Goal: Book appointment/travel/reservation

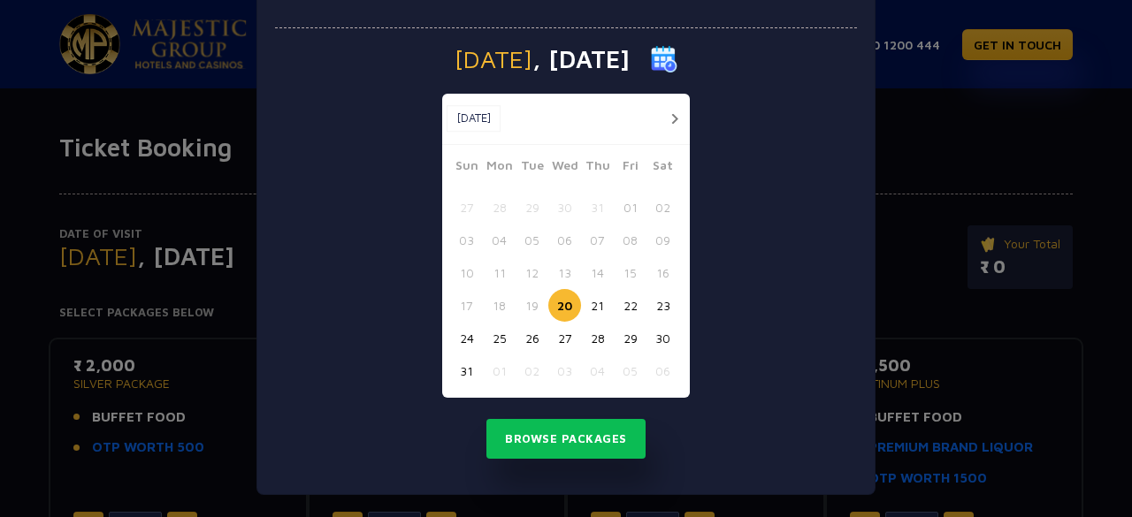
scroll to position [74, 0]
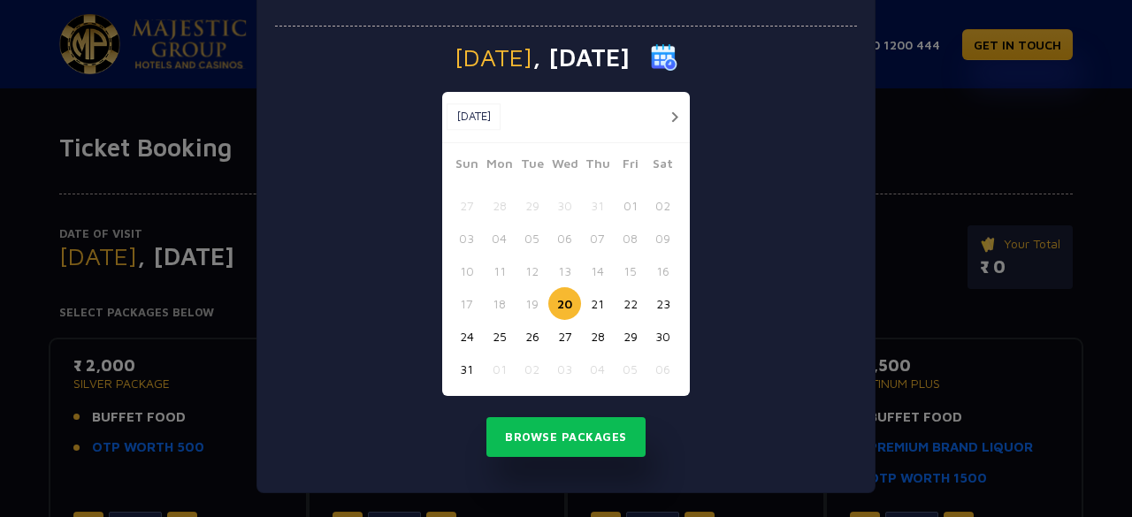
click at [663, 123] on button "button" at bounding box center [674, 117] width 22 height 22
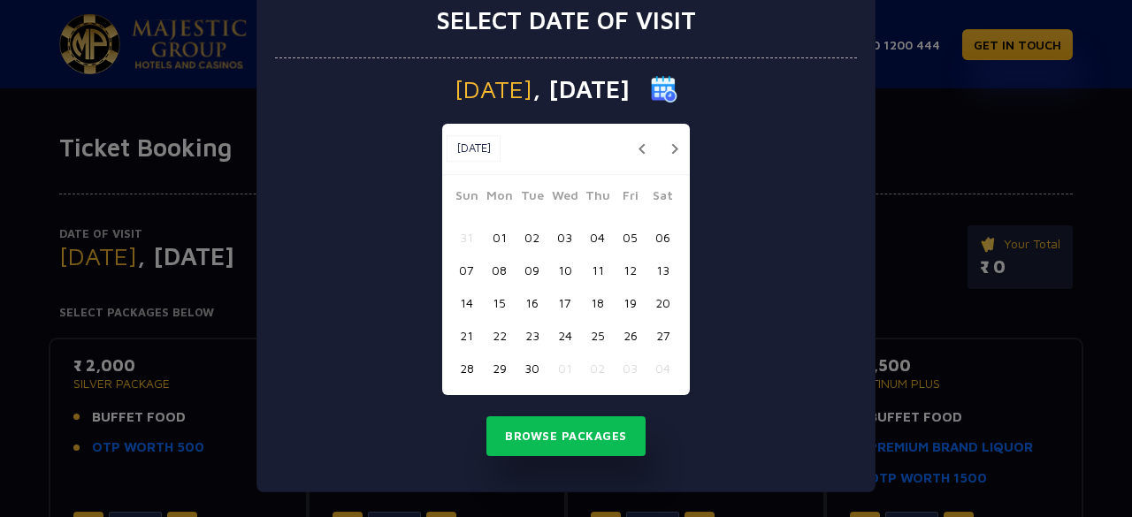
scroll to position [42, 0]
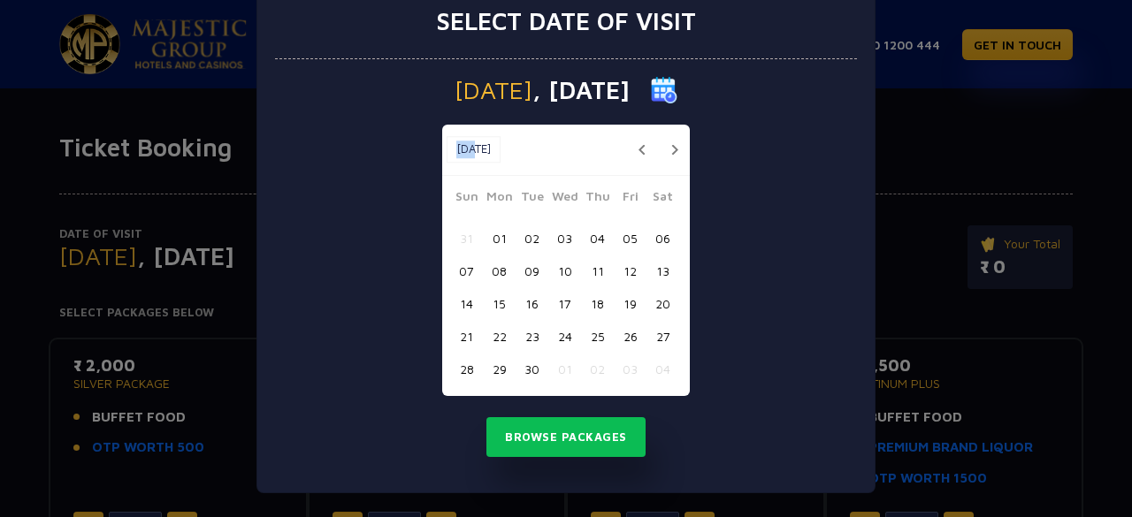
click at [660, 125] on div "Sep, 2025 Sep, 2025" at bounding box center [566, 150] width 248 height 51
click at [672, 151] on button "button" at bounding box center [674, 150] width 22 height 22
click at [672, 152] on button "button" at bounding box center [674, 150] width 22 height 22
click at [672, 155] on button "button" at bounding box center [674, 150] width 22 height 22
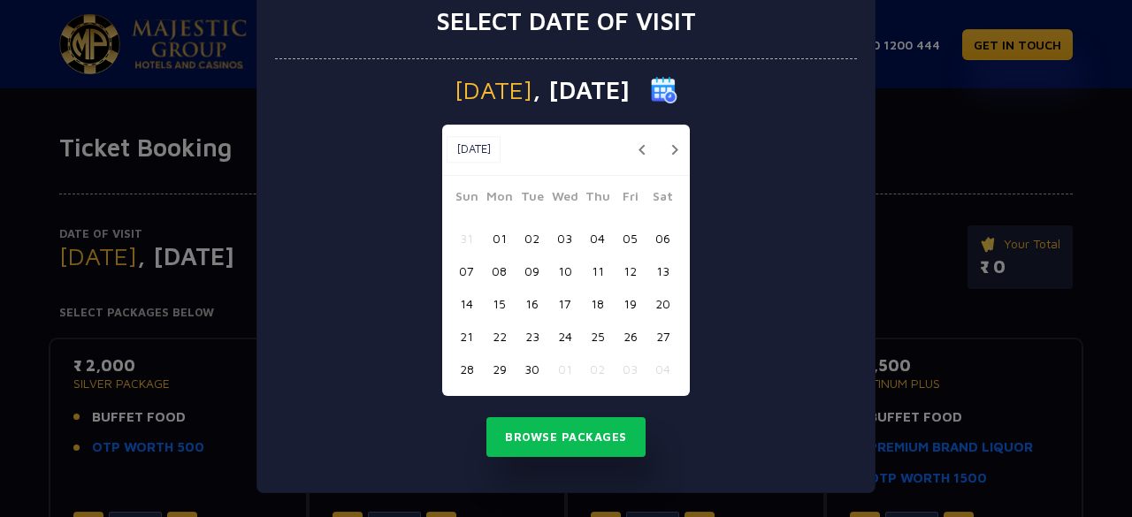
click at [672, 155] on button "button" at bounding box center [674, 150] width 22 height 22
click at [467, 152] on button "Oct, 2025" at bounding box center [473, 149] width 54 height 27
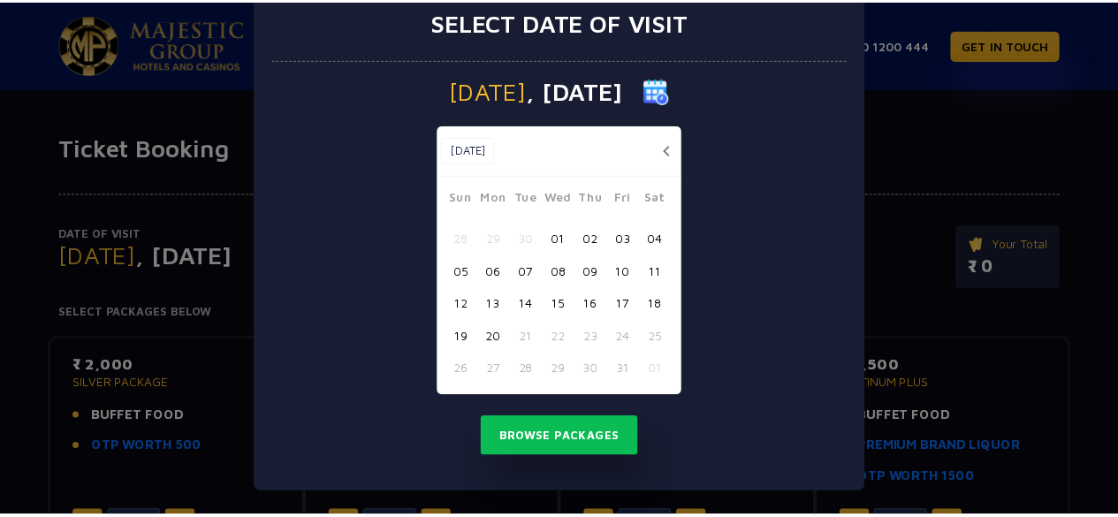
scroll to position [15, 0]
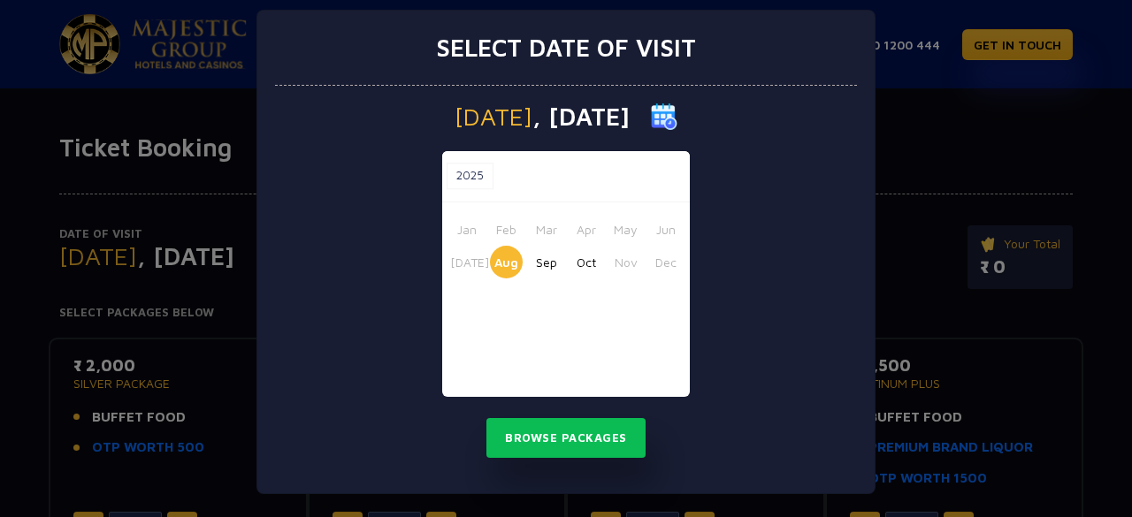
click at [569, 266] on button "Oct" at bounding box center [585, 262] width 33 height 33
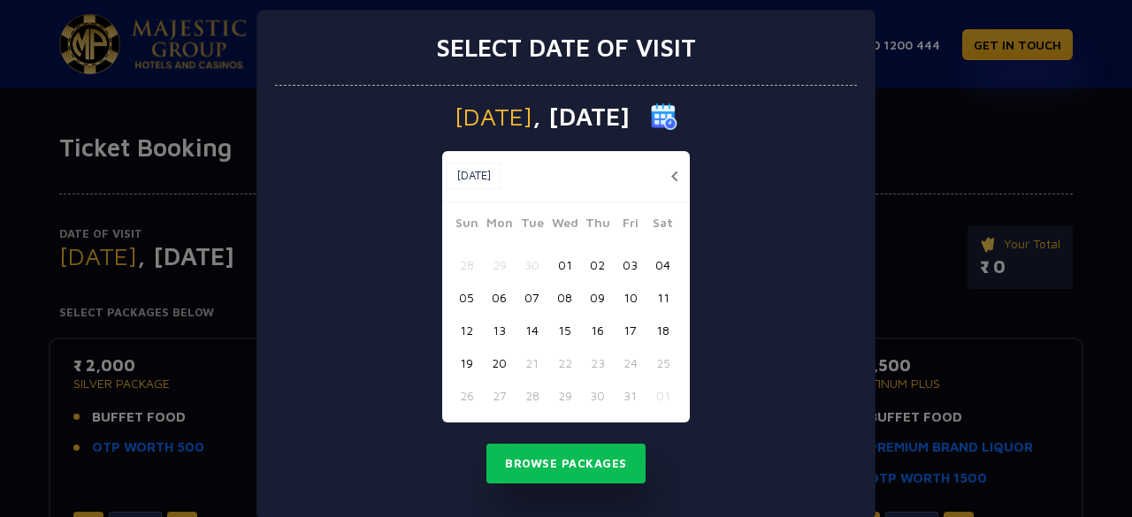
click at [651, 323] on button "18" at bounding box center [662, 330] width 33 height 33
click at [580, 471] on button "Browse Packages" at bounding box center [565, 464] width 159 height 41
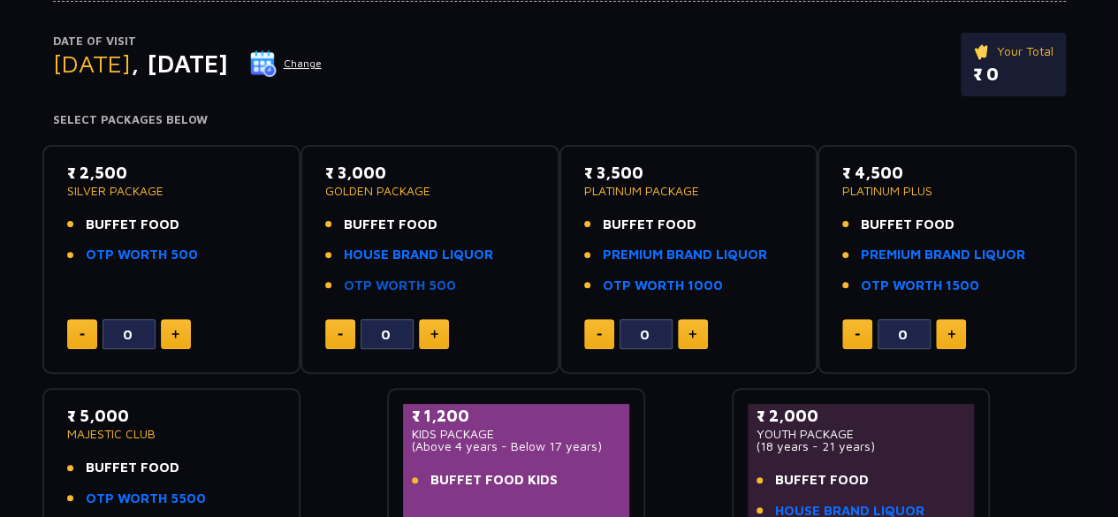
scroll to position [0, 0]
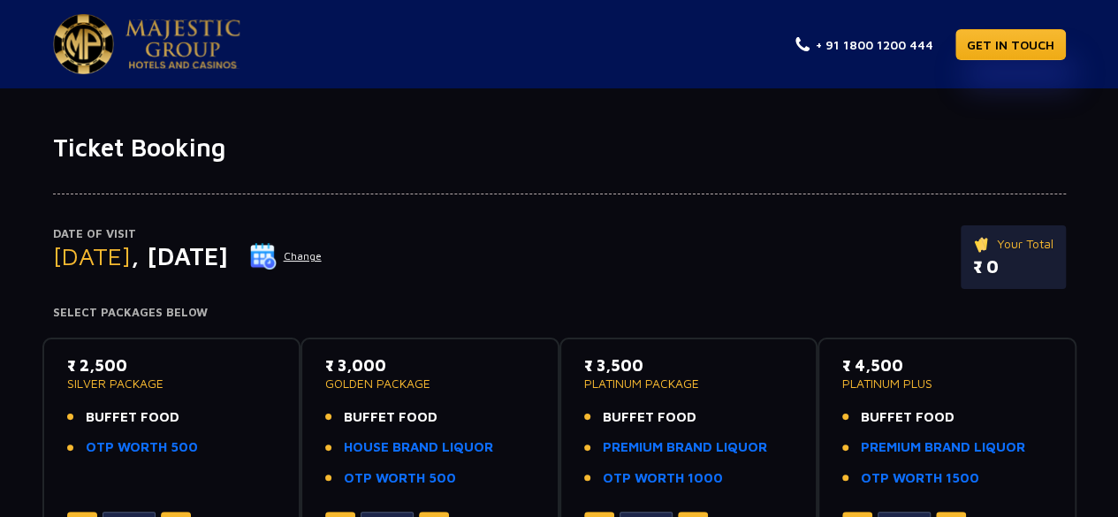
click at [126, 55] on img at bounding box center [183, 44] width 115 height 50
click at [323, 254] on button "Change" at bounding box center [285, 256] width 73 height 28
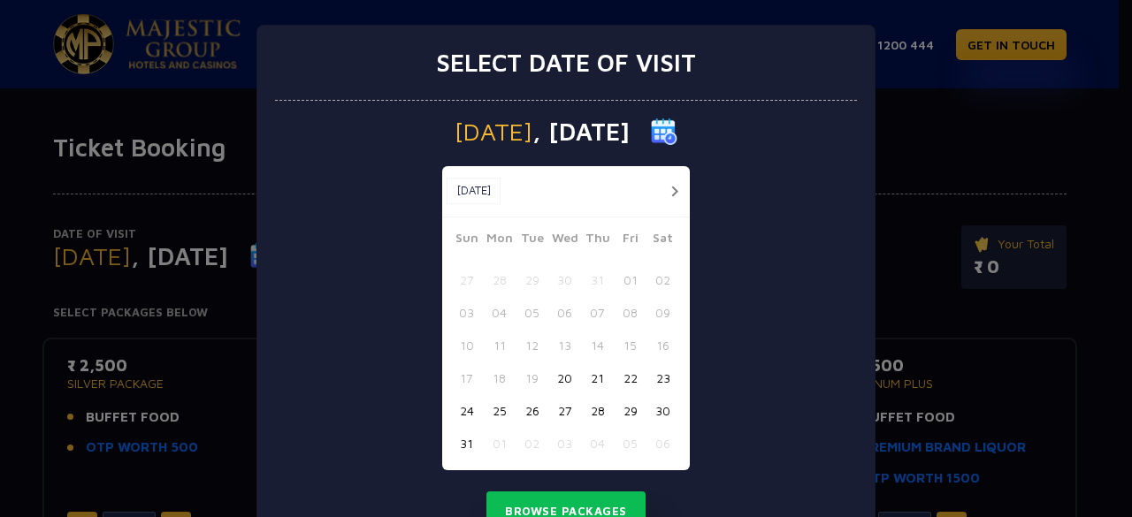
click at [660, 417] on button "30" at bounding box center [662, 410] width 33 height 33
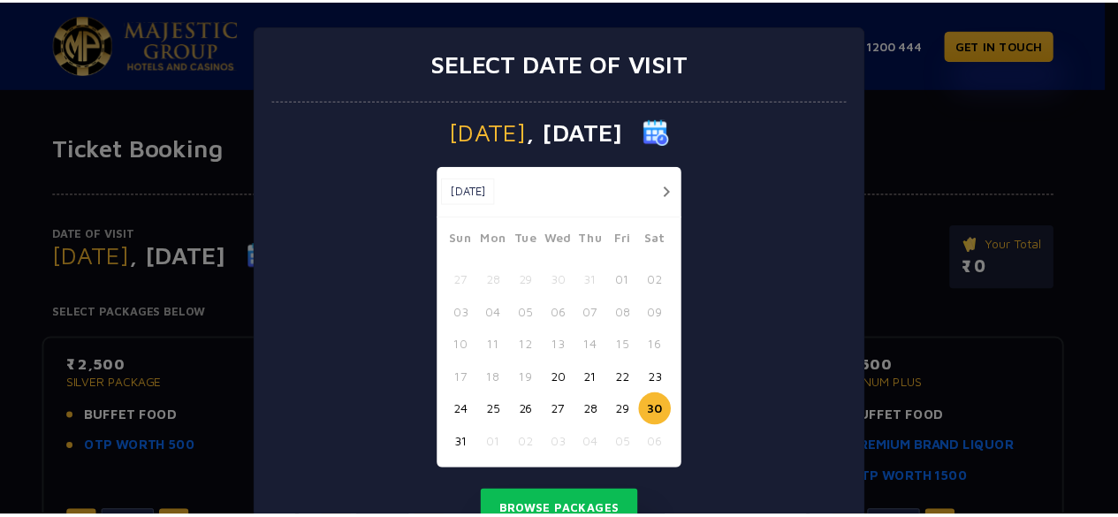
scroll to position [74, 0]
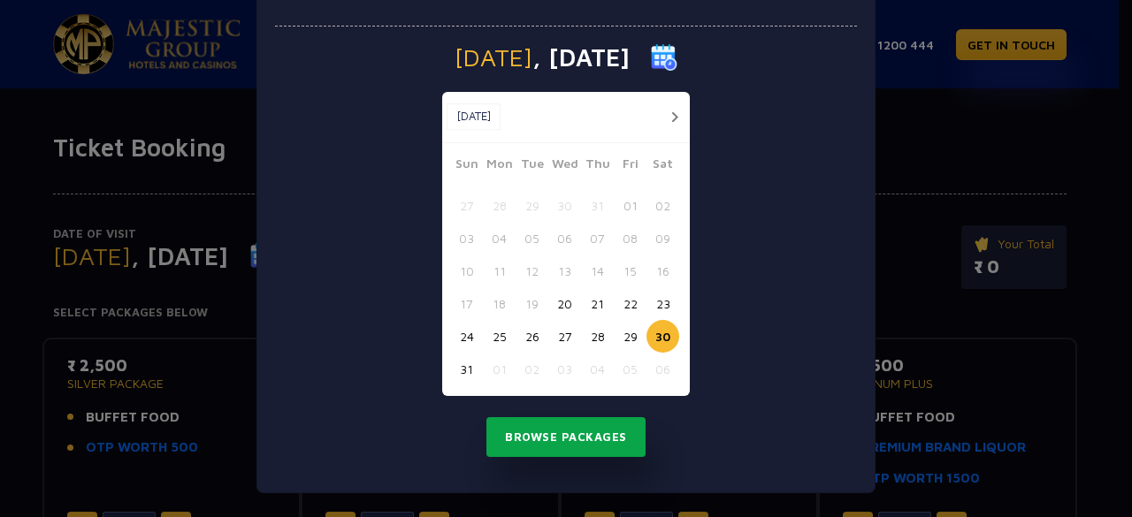
click at [582, 431] on button "Browse Packages" at bounding box center [565, 437] width 159 height 41
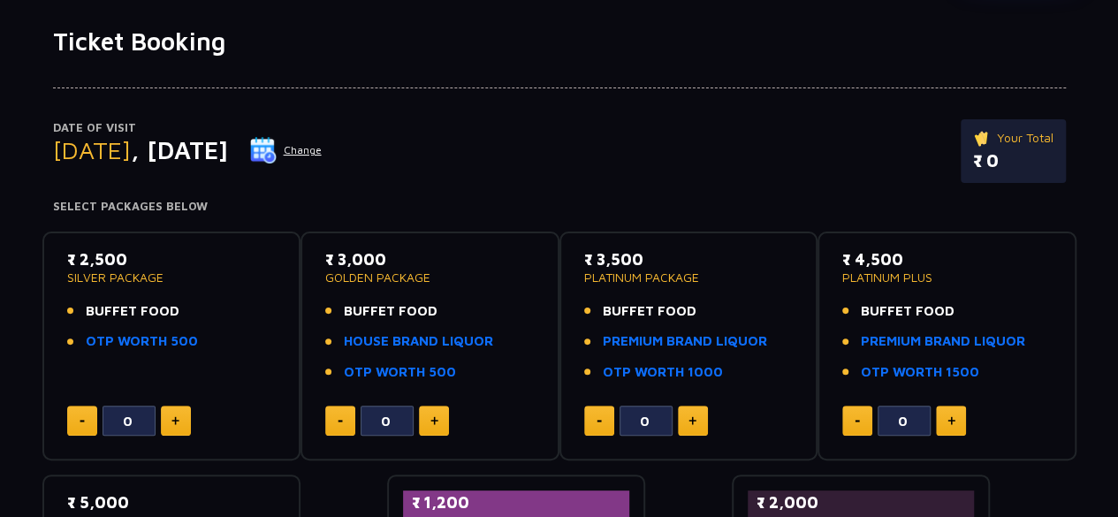
scroll to position [113, 0]
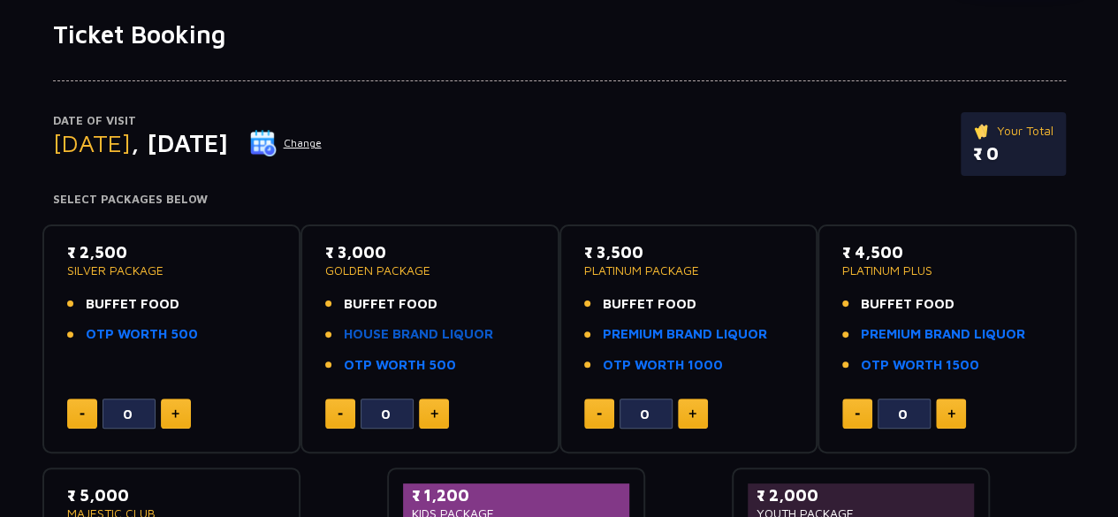
click at [417, 330] on link "HOUSE BRAND LIQUOR" at bounding box center [418, 334] width 149 height 20
